Goal: Transaction & Acquisition: Purchase product/service

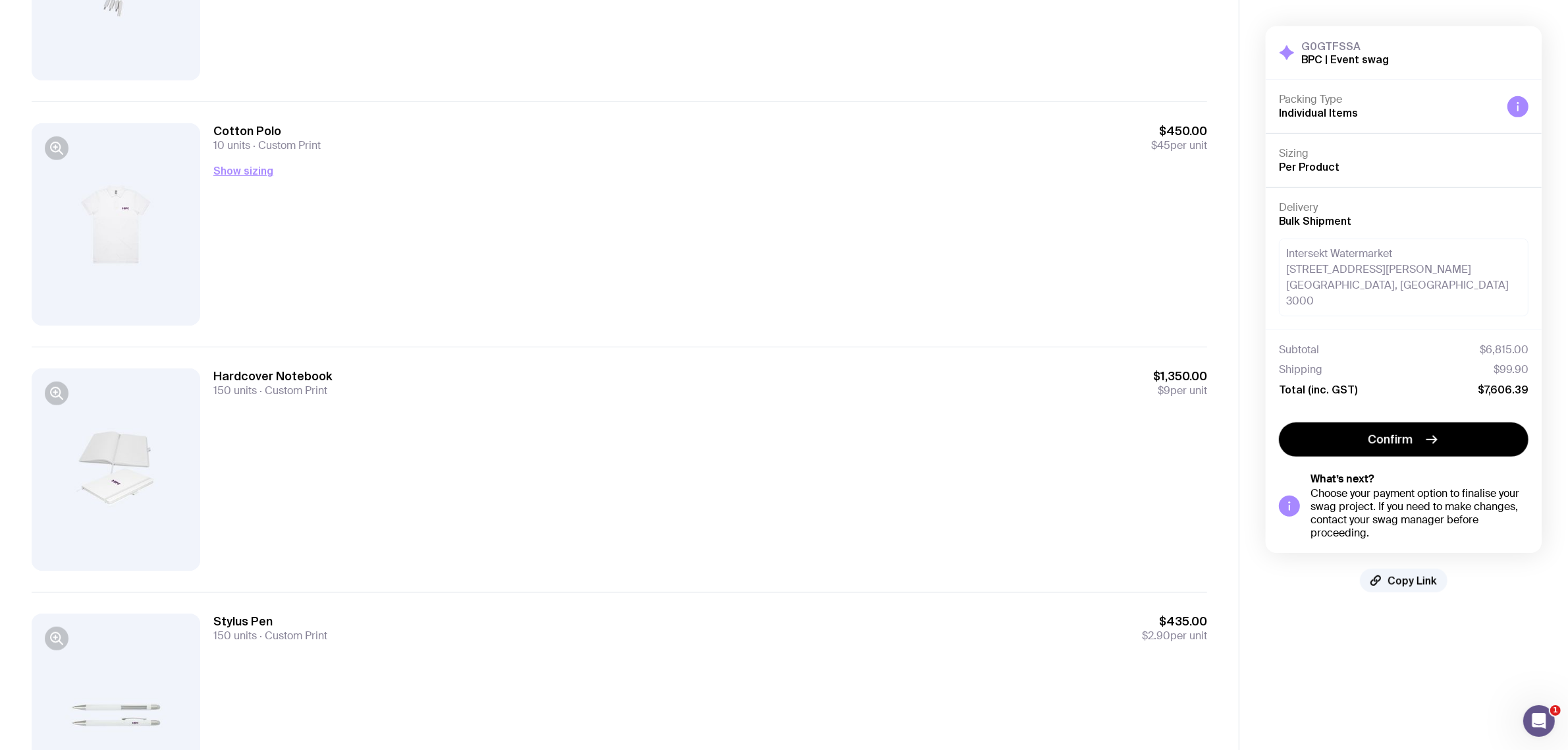
scroll to position [988, 0]
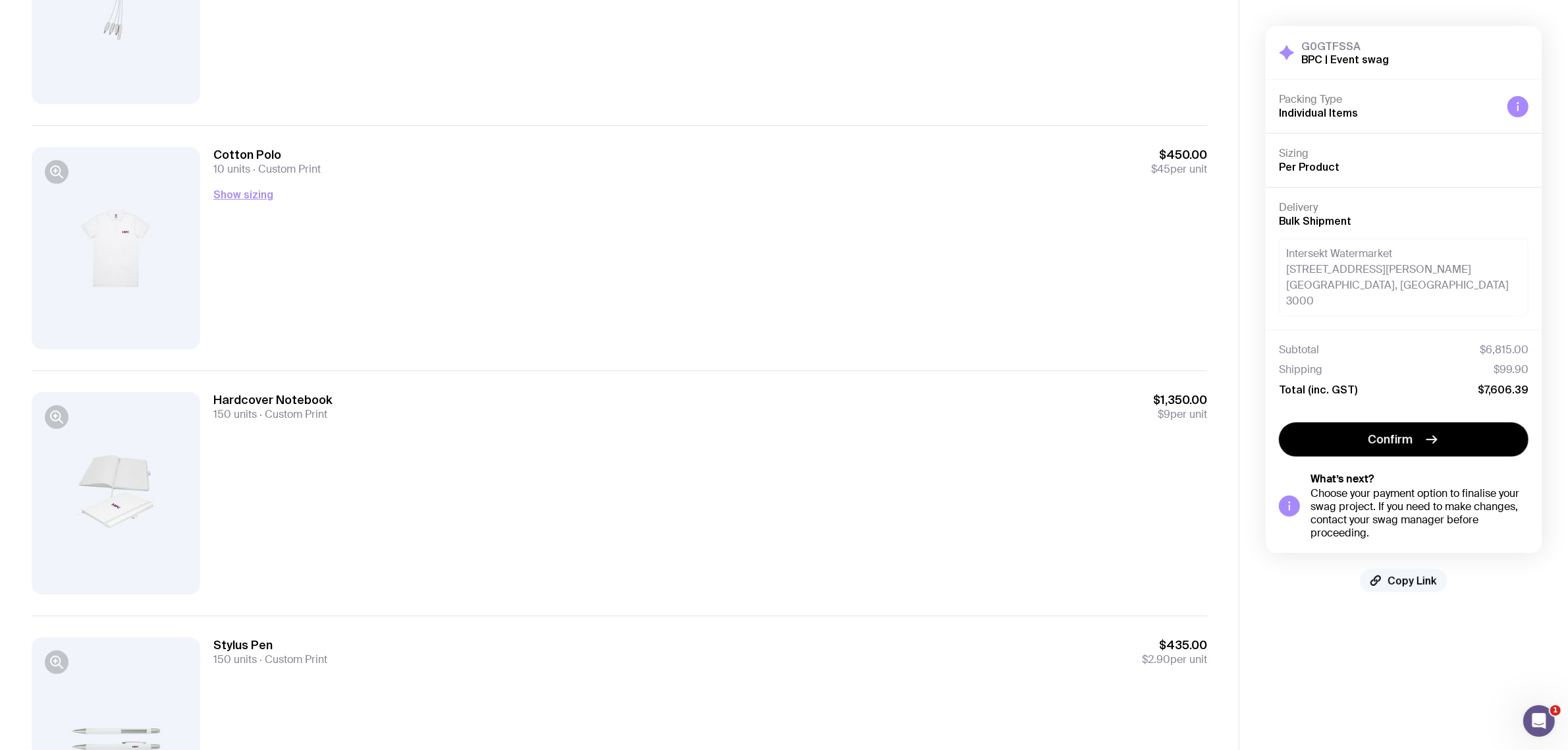
click at [1407, 574] on span "Copy Link" at bounding box center [1412, 581] width 49 height 13
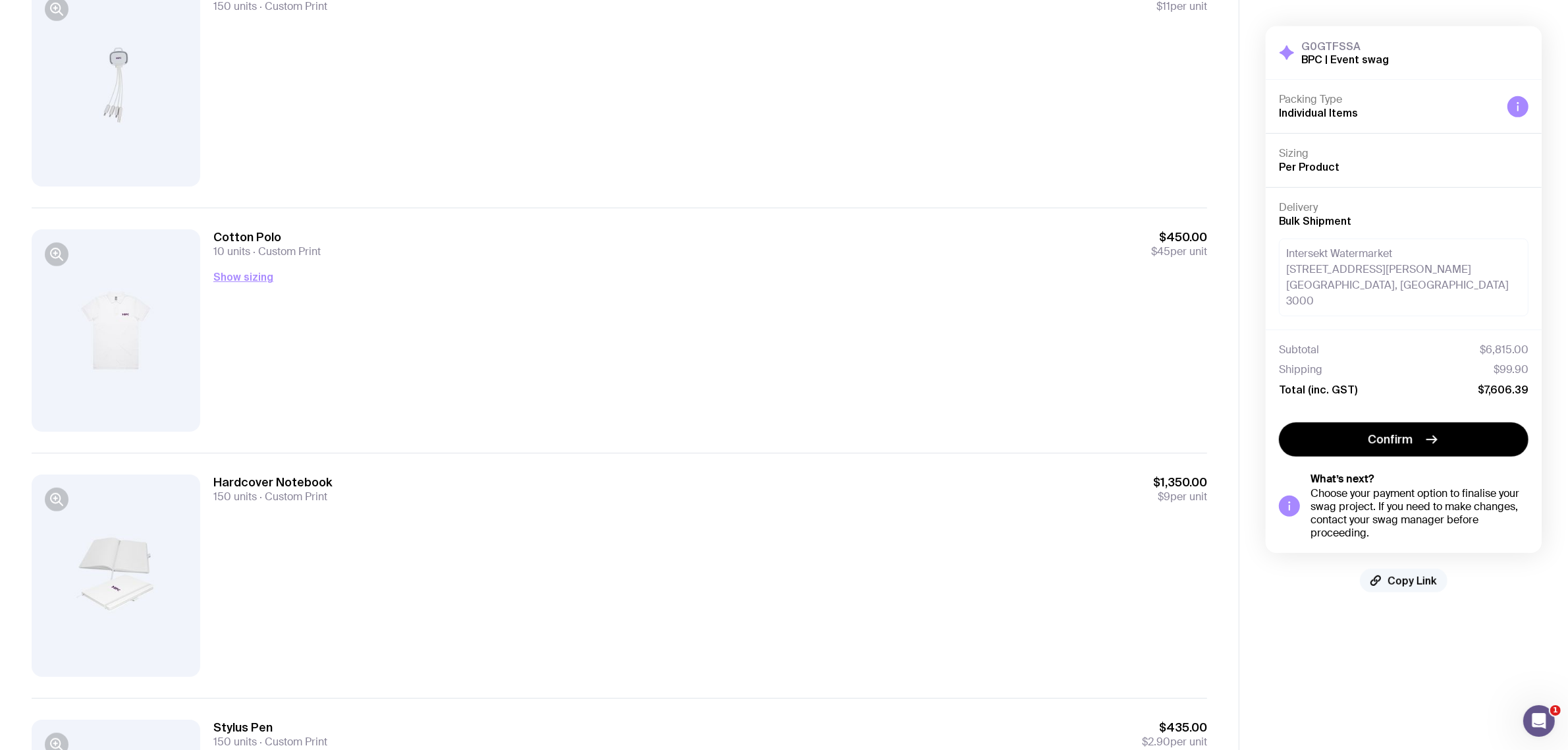
click at [1406, 574] on span "Copy Link" at bounding box center [1412, 581] width 49 height 13
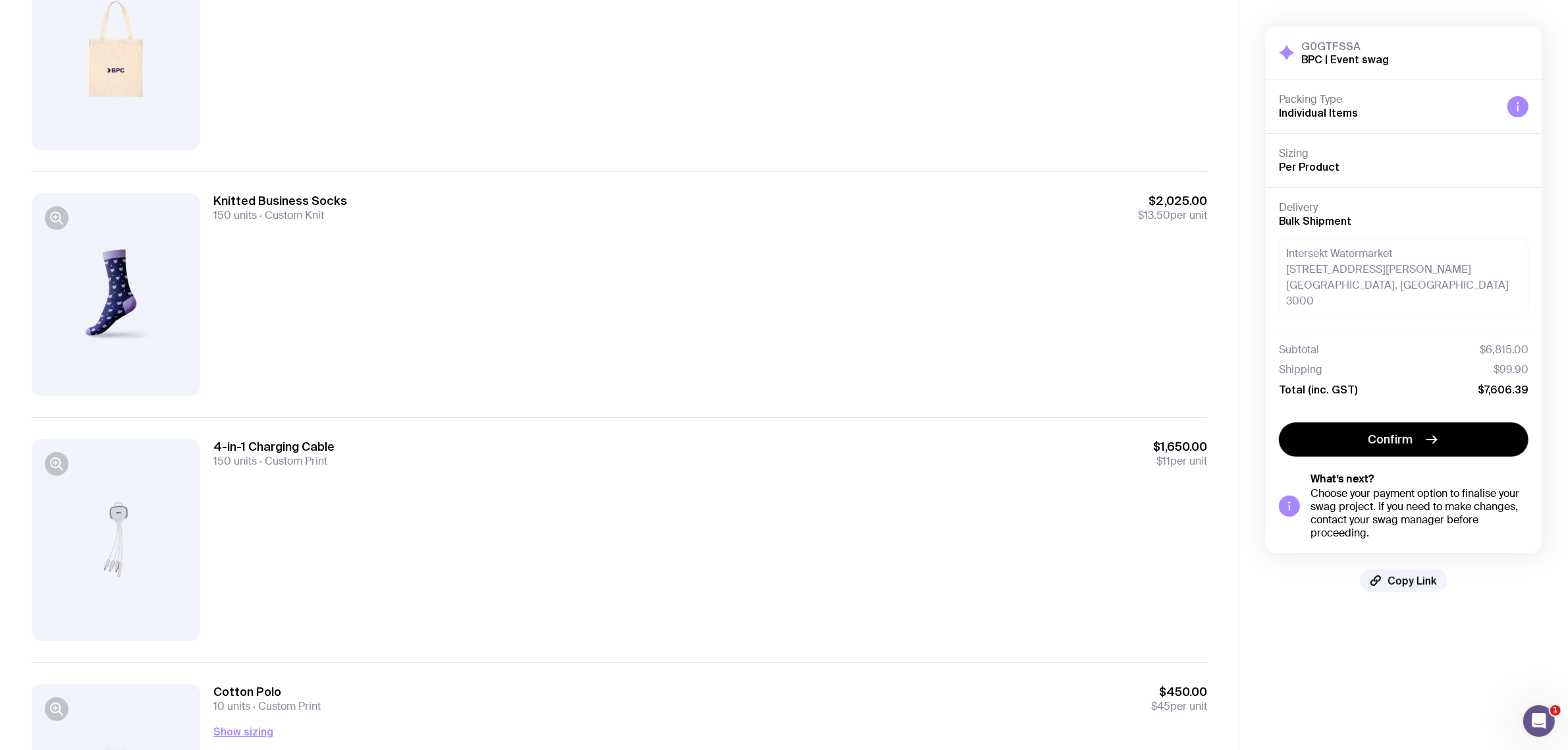
scroll to position [301, 0]
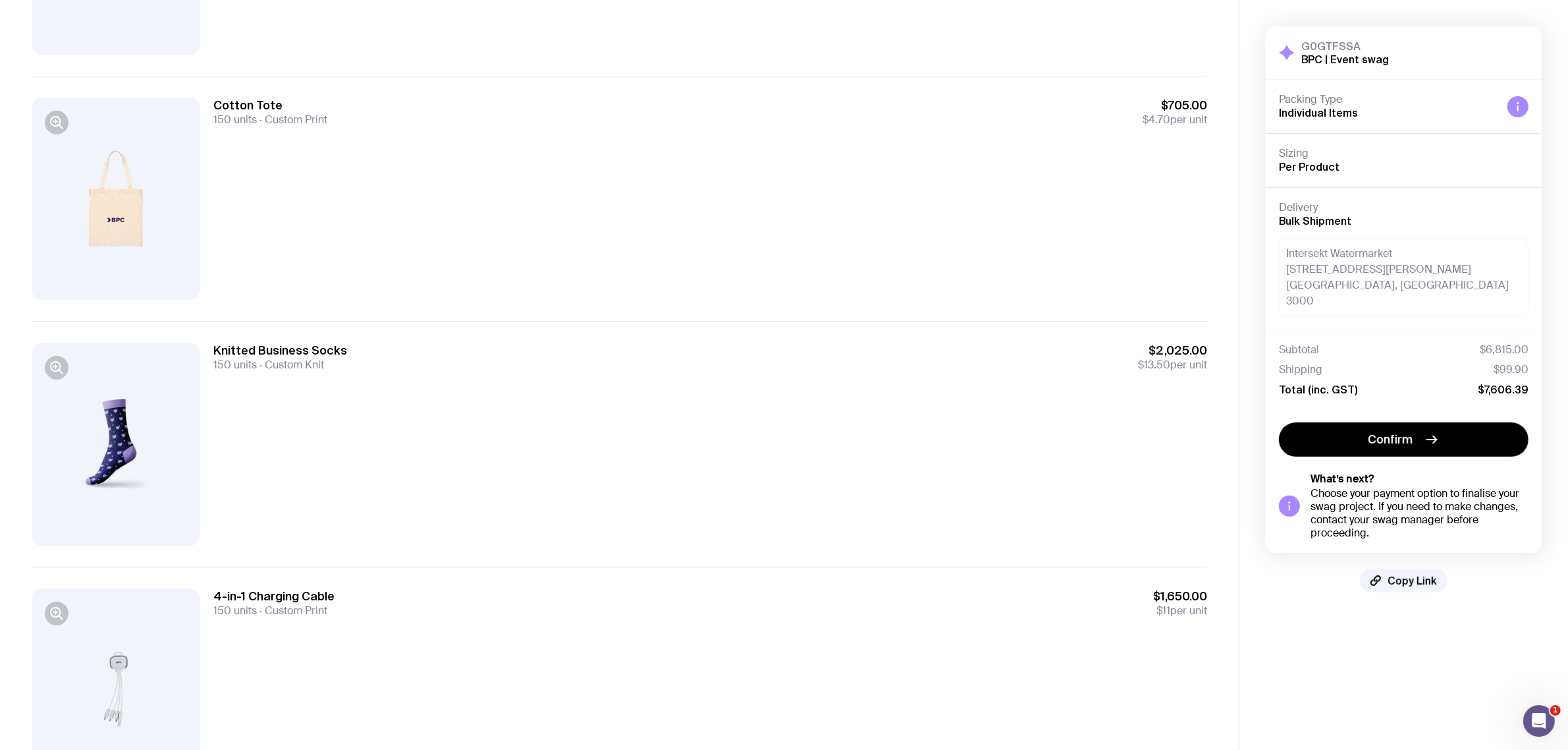
click at [1151, 366] on span "$13.50" at bounding box center [1154, 365] width 32 height 14
click at [624, 392] on div "Knitted Business Socks 150 units Custom Knit $2,025.00 $13.50 per unit" at bounding box center [710, 444] width 994 height 202
